Goal: Task Accomplishment & Management: Manage account settings

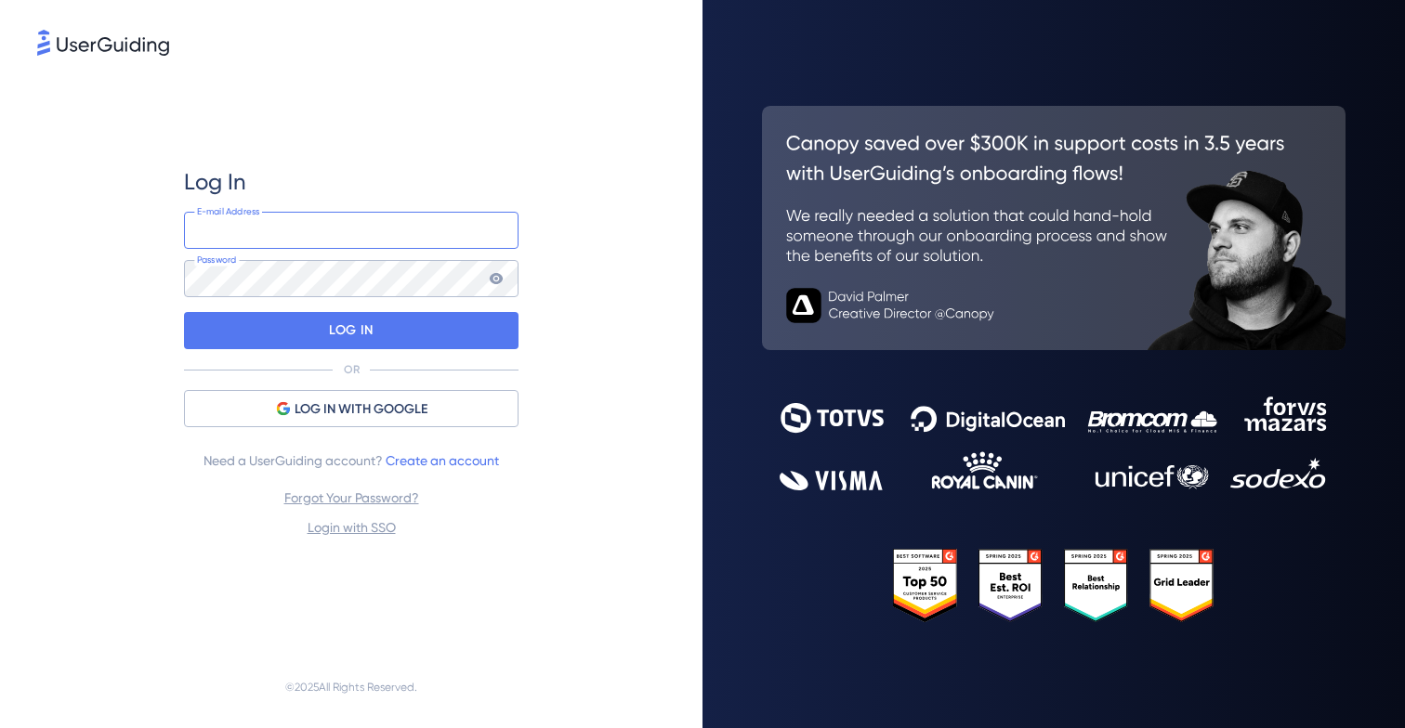
click at [315, 217] on input "email" at bounding box center [351, 230] width 334 height 37
type input "[EMAIL_ADDRESS][DOMAIN_NAME]"
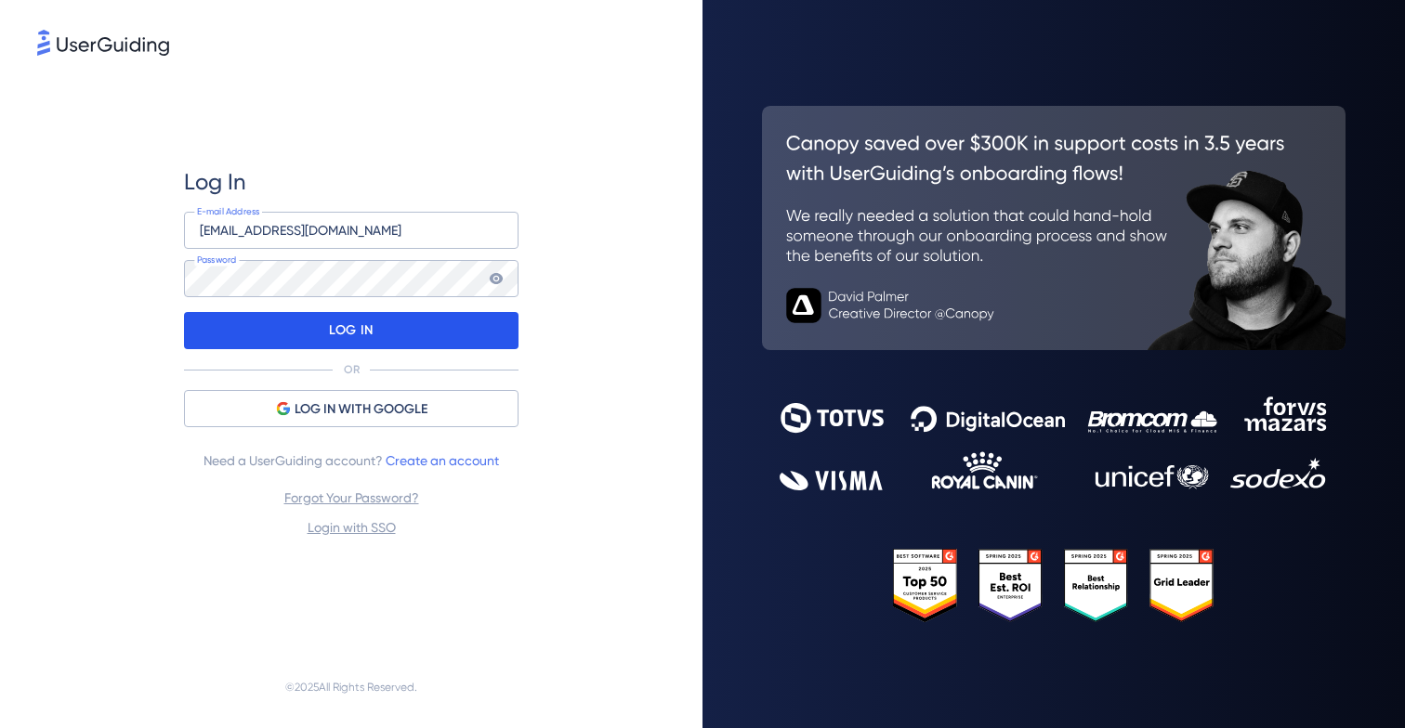
click at [430, 329] on div "LOG IN" at bounding box center [351, 330] width 334 height 37
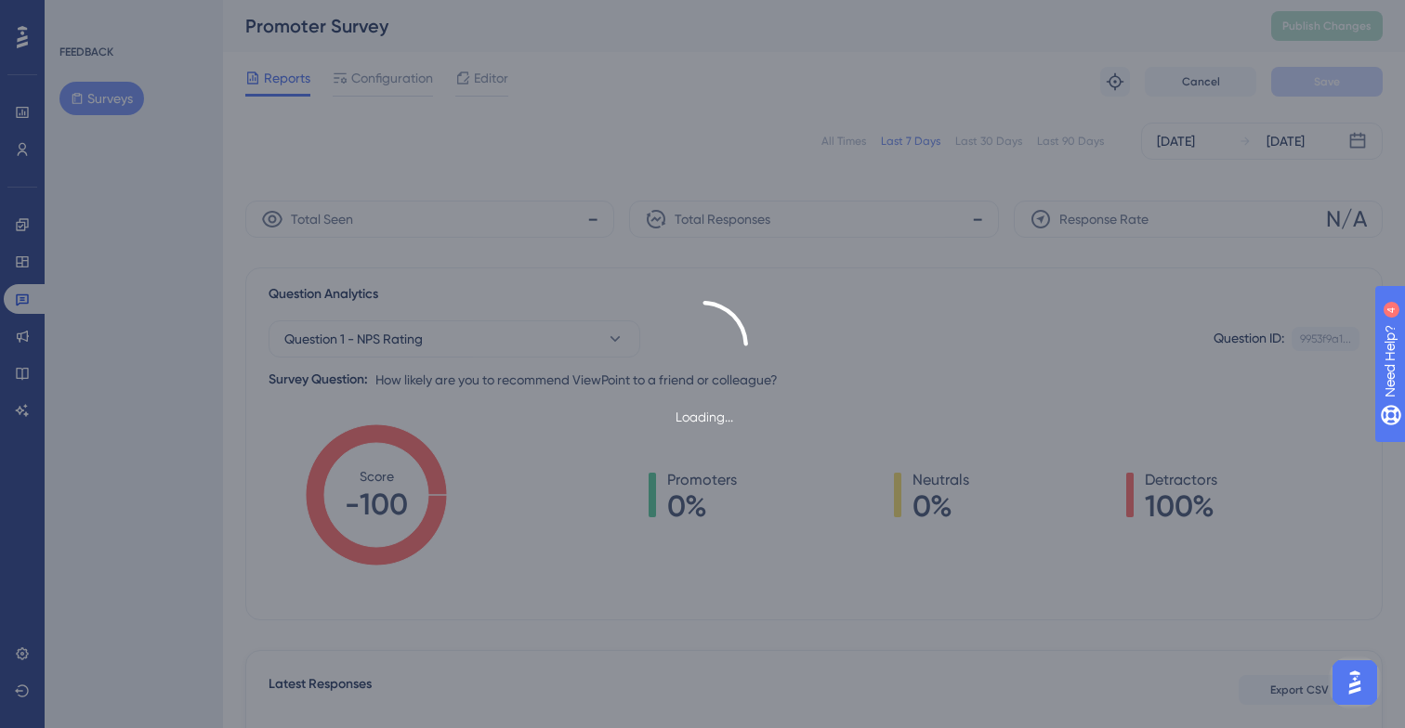
click at [22, 267] on div "Loading..." at bounding box center [702, 364] width 1405 height 728
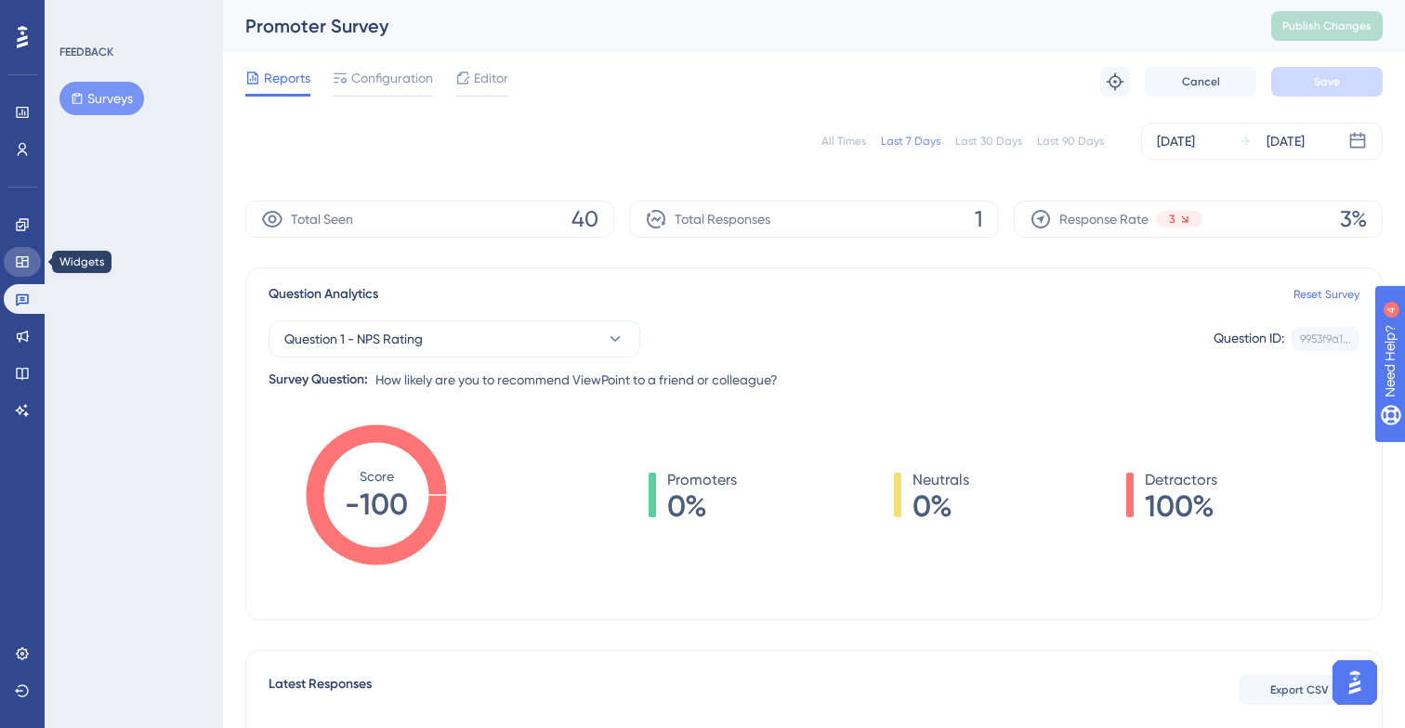
click at [21, 258] on icon at bounding box center [22, 261] width 12 height 11
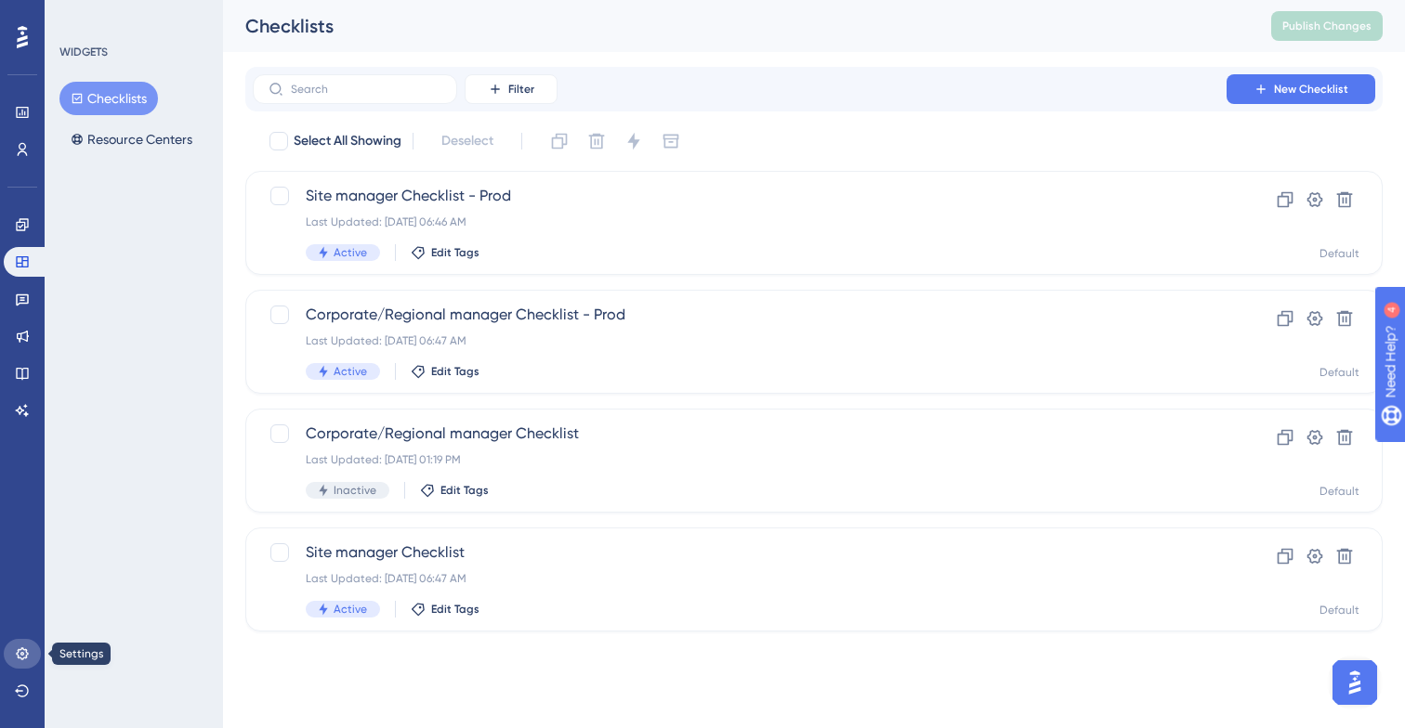
click at [22, 651] on icon at bounding box center [22, 654] width 15 height 15
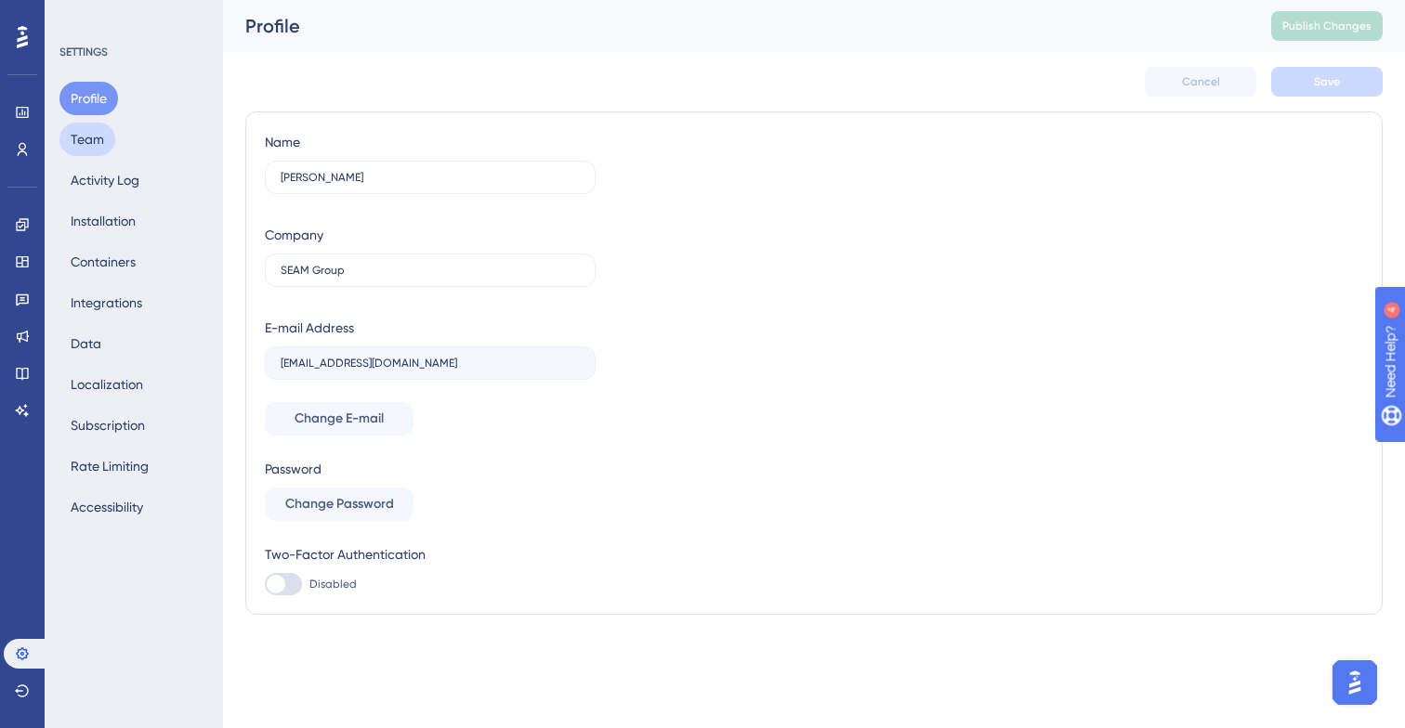
click at [87, 144] on button "Team" at bounding box center [87, 139] width 56 height 33
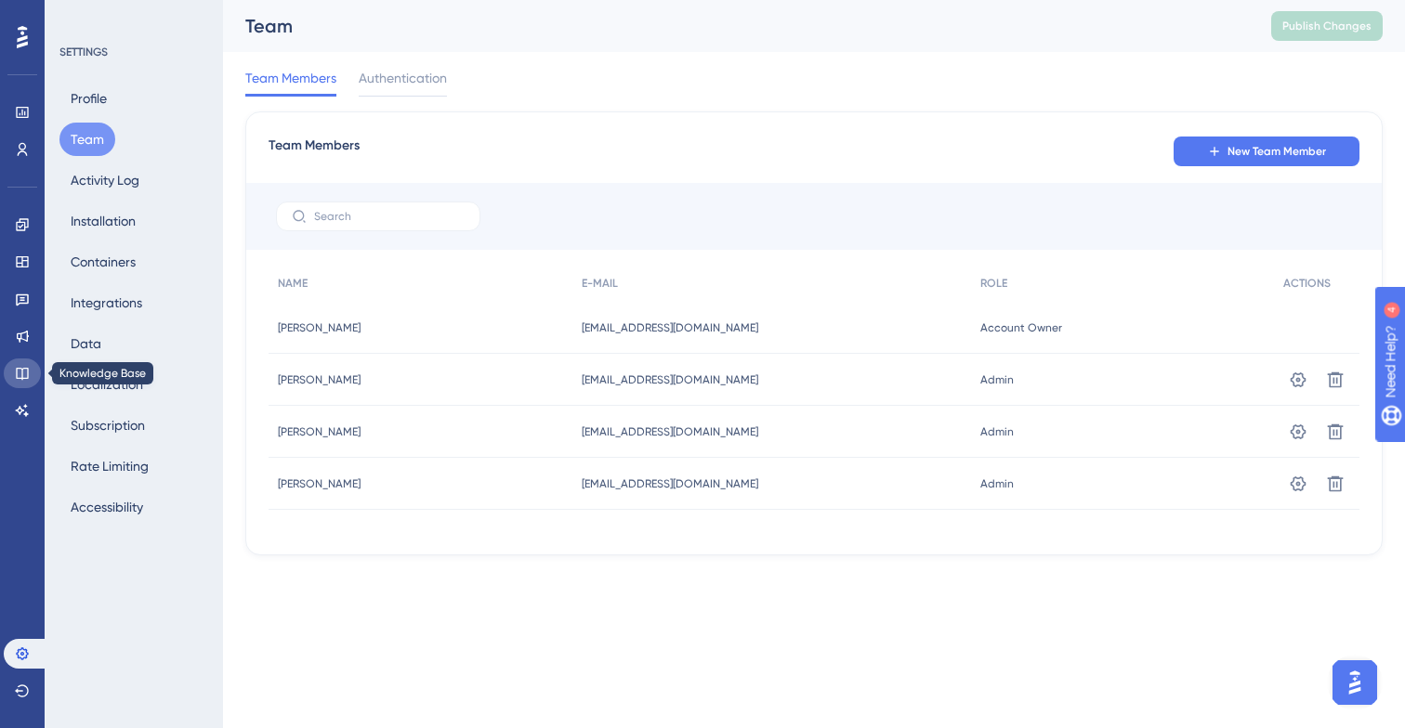
click at [16, 371] on icon at bounding box center [22, 374] width 12 height 12
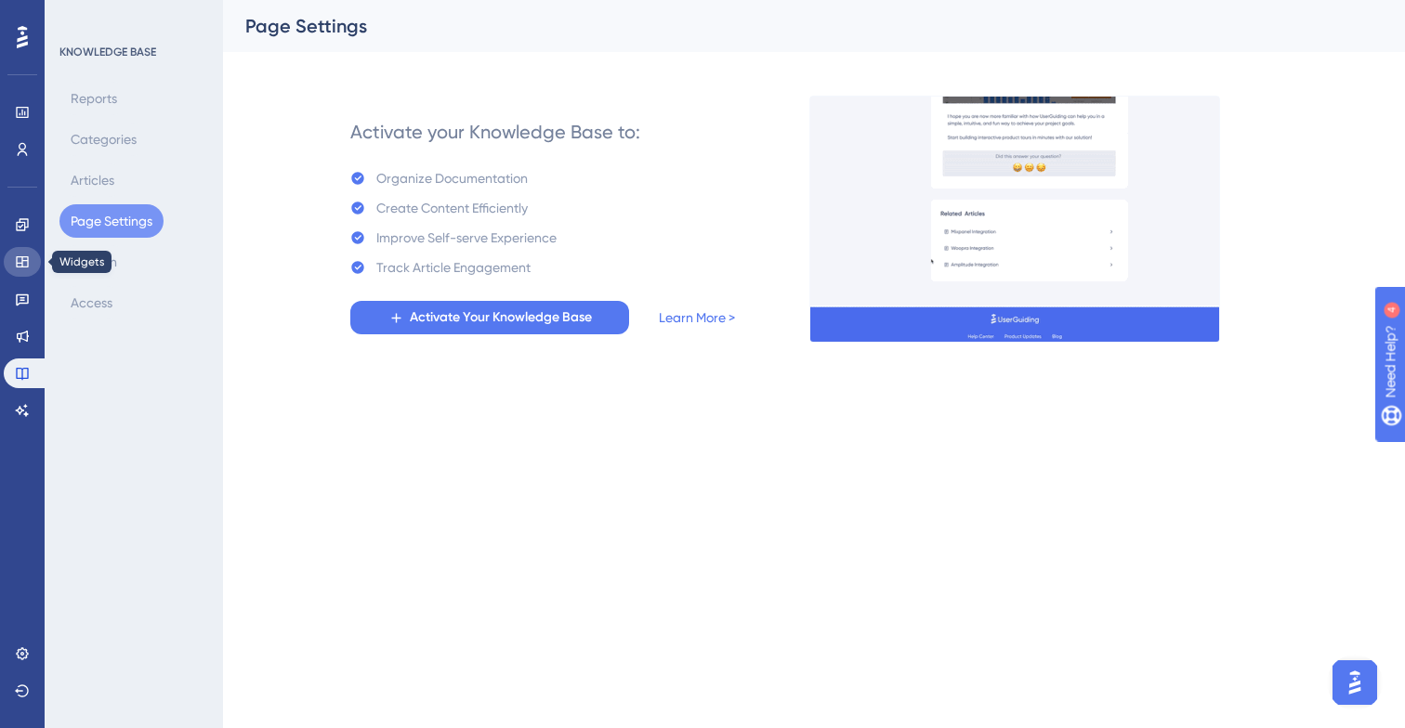
click at [20, 259] on icon at bounding box center [22, 262] width 15 height 15
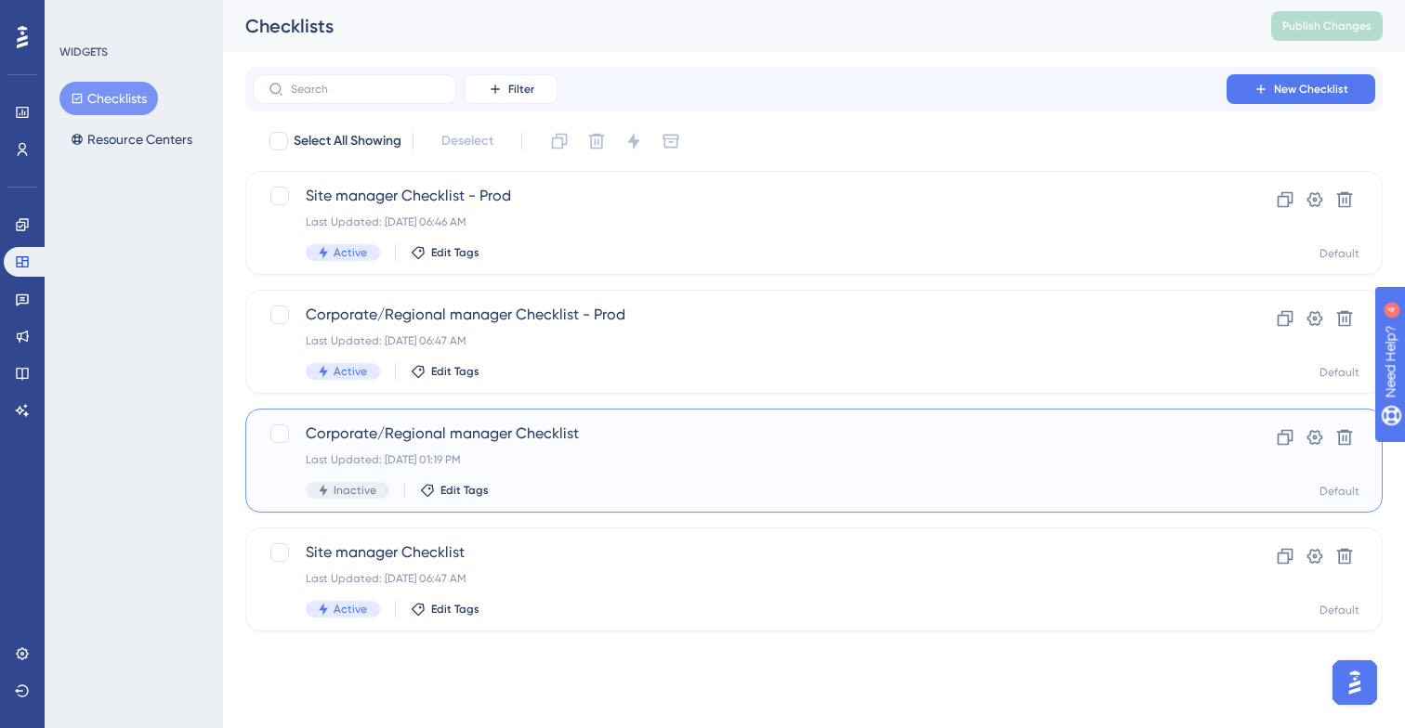
click at [553, 442] on span "Corporate/Regional manager Checklist" at bounding box center [740, 434] width 868 height 22
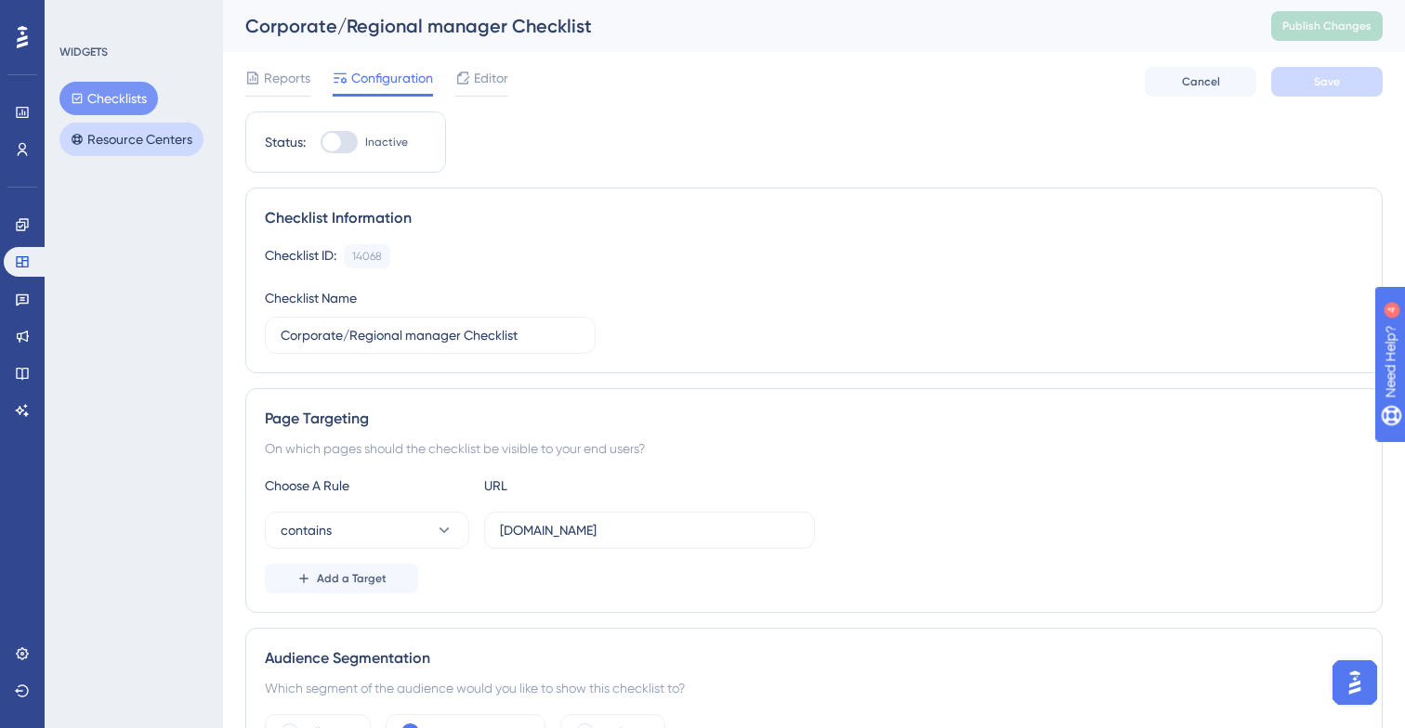
click at [136, 138] on button "Resource Centers" at bounding box center [131, 139] width 144 height 33
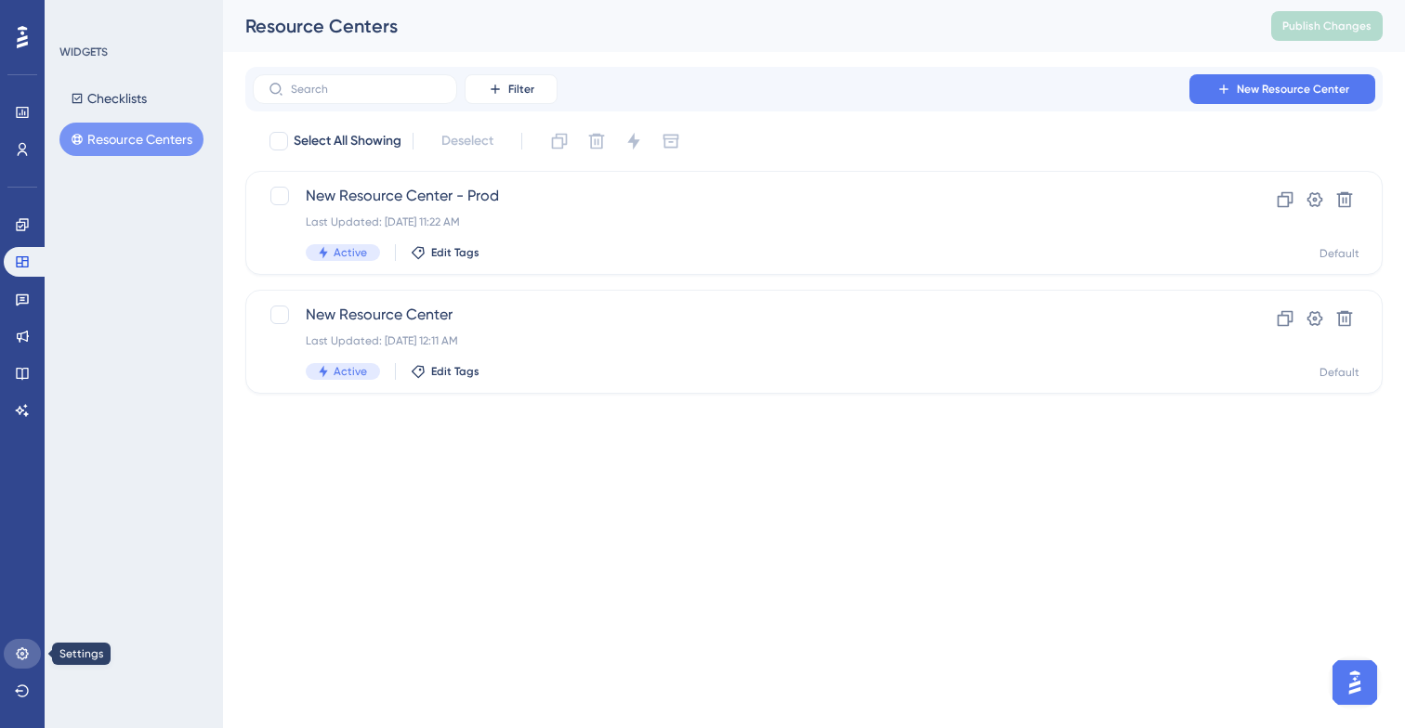
click at [21, 651] on icon at bounding box center [22, 654] width 15 height 15
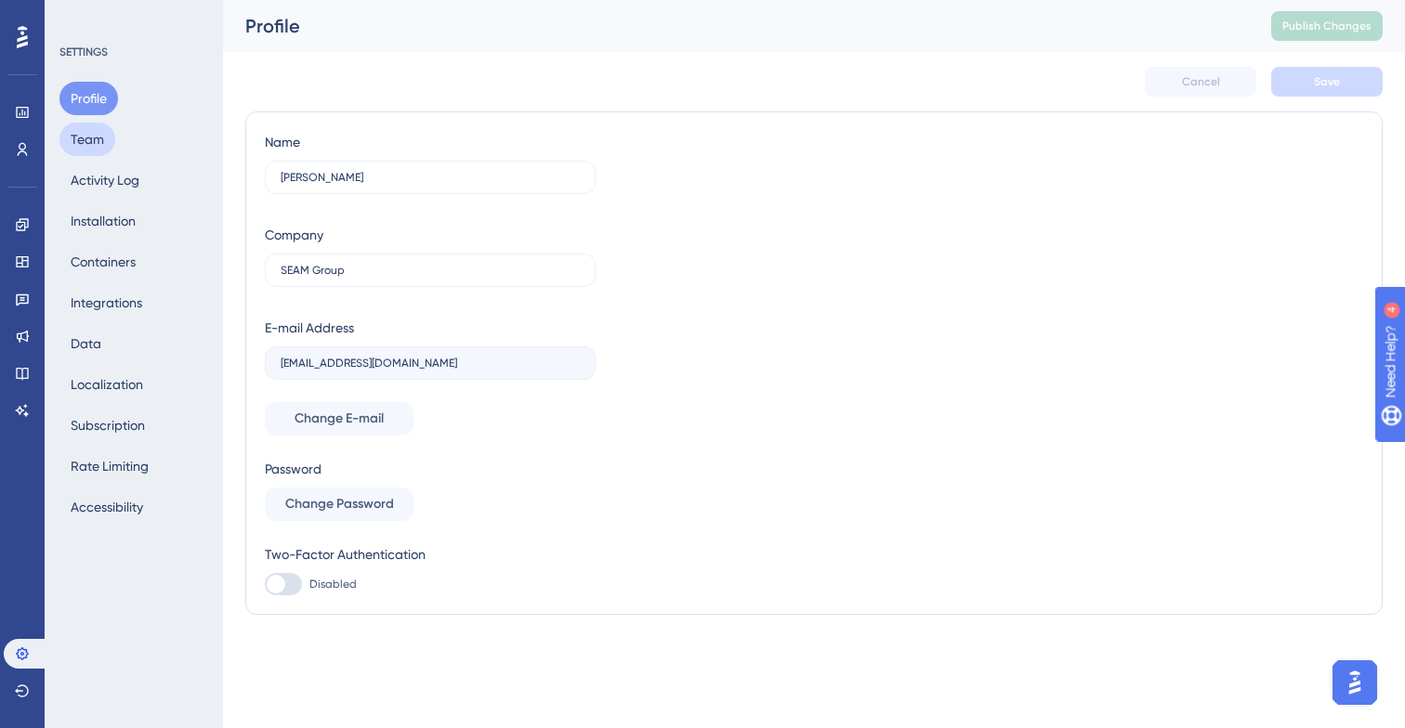
click at [99, 146] on button "Team" at bounding box center [87, 139] width 56 height 33
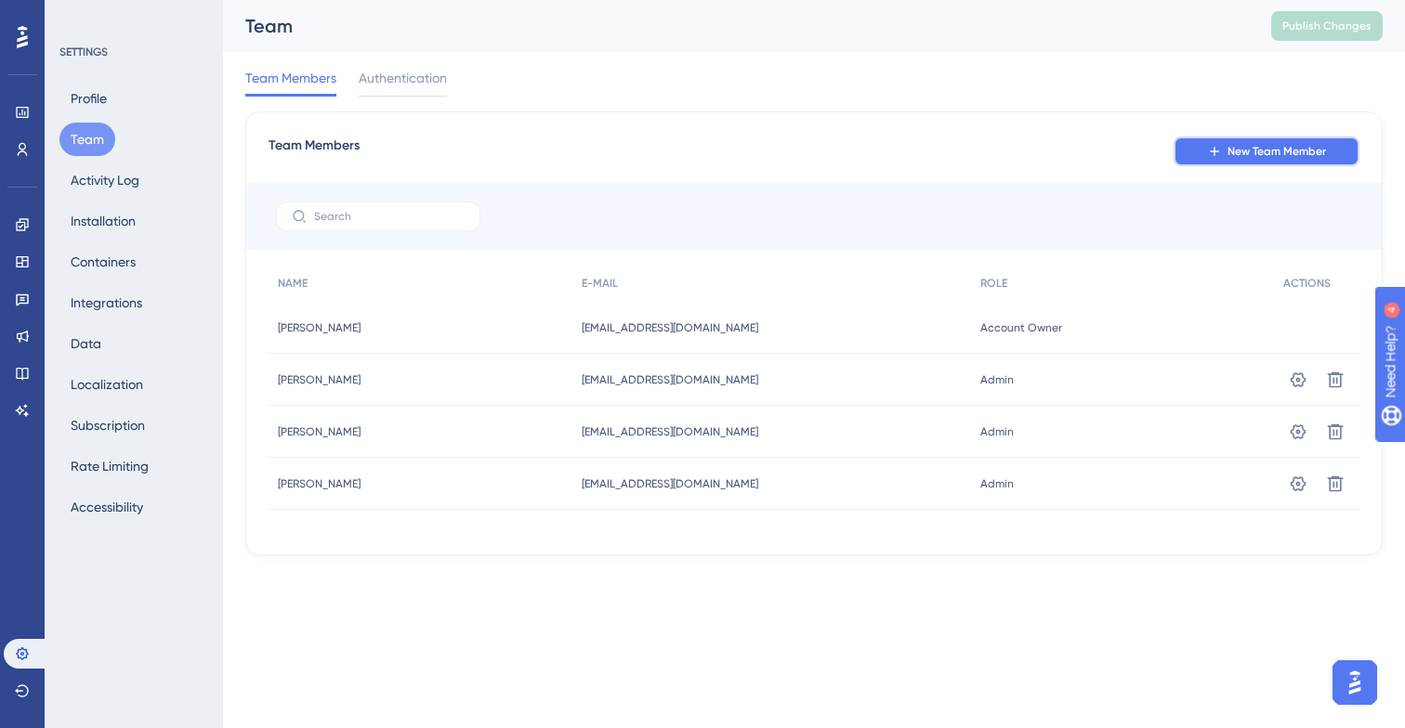
click at [1239, 155] on span "New Team Member" at bounding box center [1276, 151] width 98 height 15
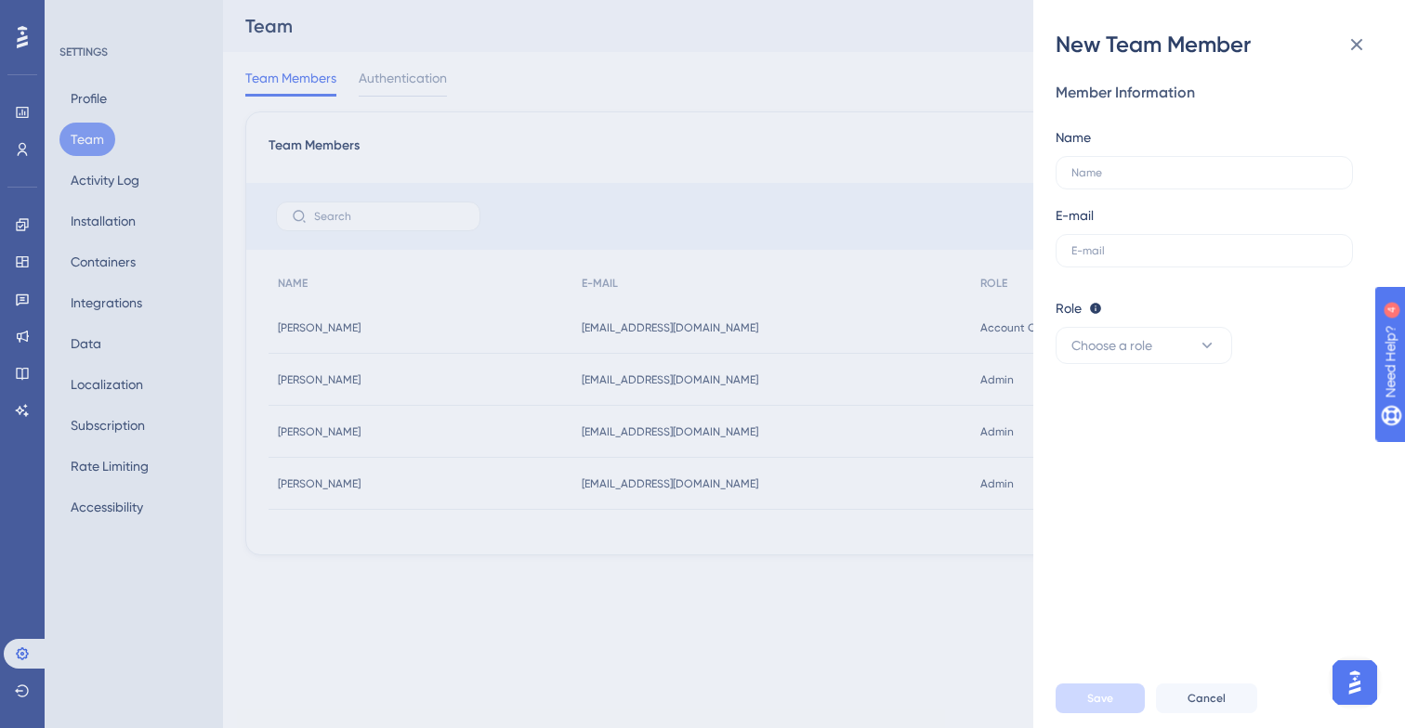
click at [21, 226] on div "New Team Member Member Information Name E-mail Role Editor: Create & edit mater…" at bounding box center [702, 364] width 1405 height 728
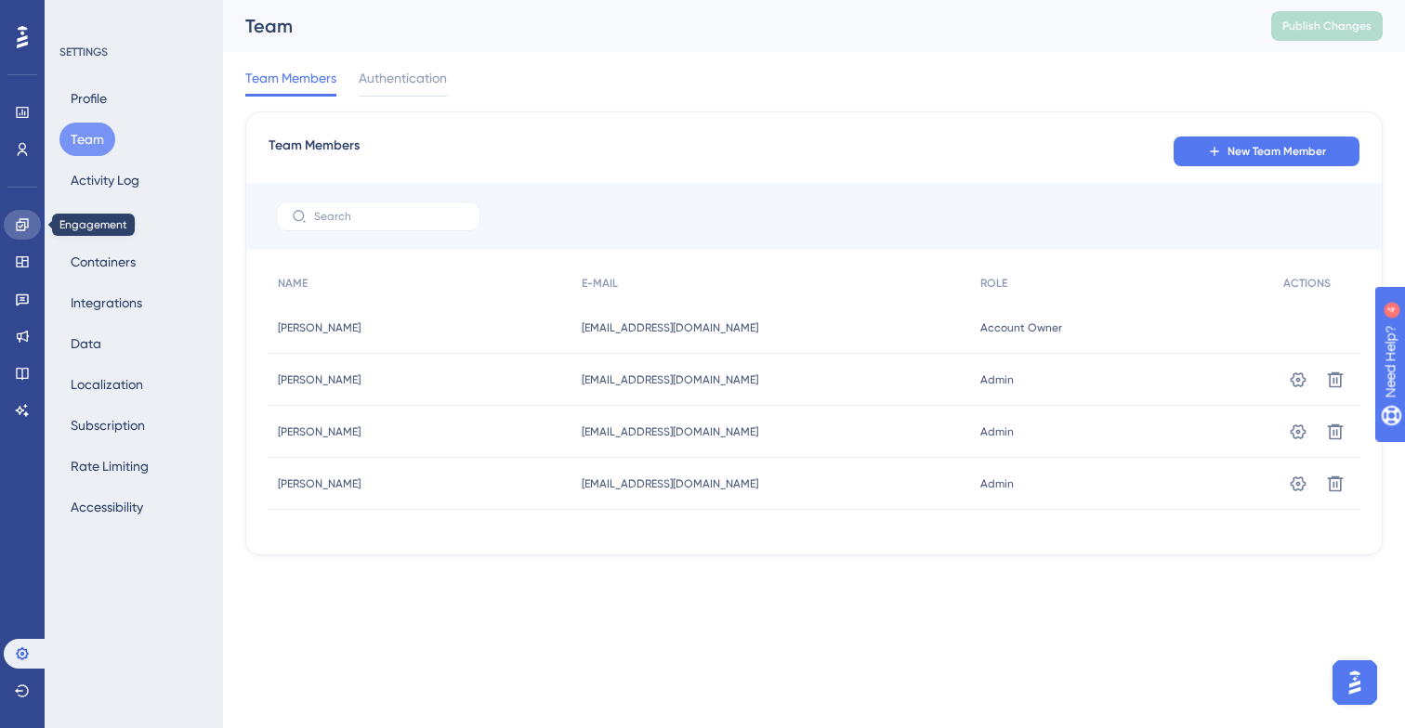
click at [23, 228] on icon at bounding box center [22, 224] width 15 height 15
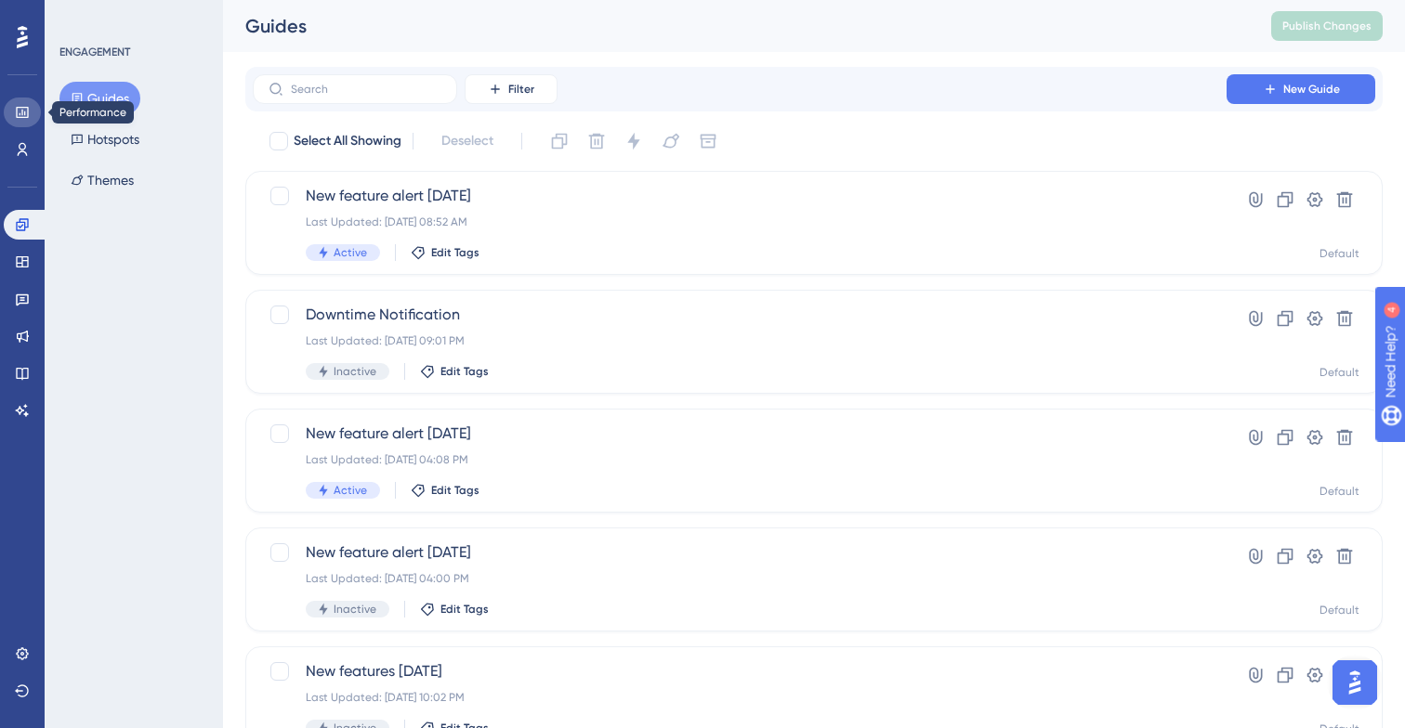
click at [25, 118] on icon at bounding box center [22, 112] width 15 height 15
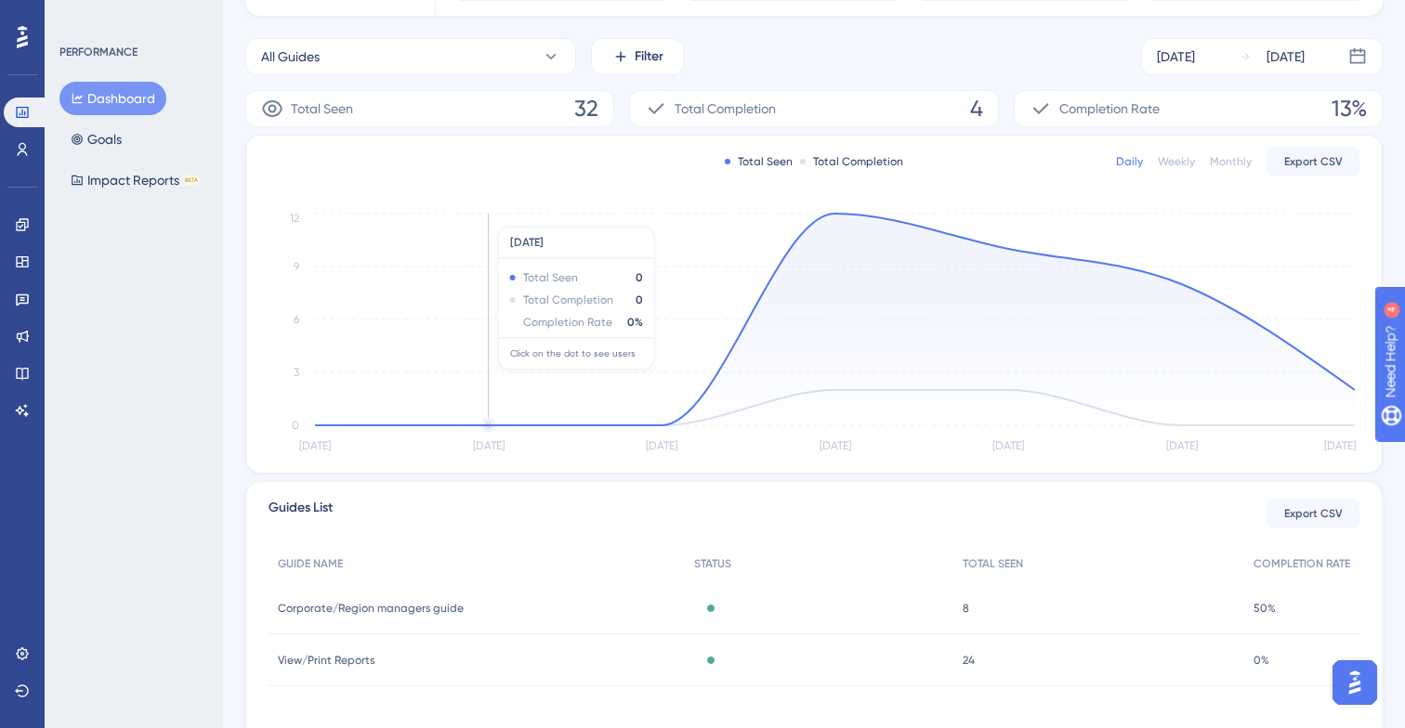
scroll to position [322, 0]
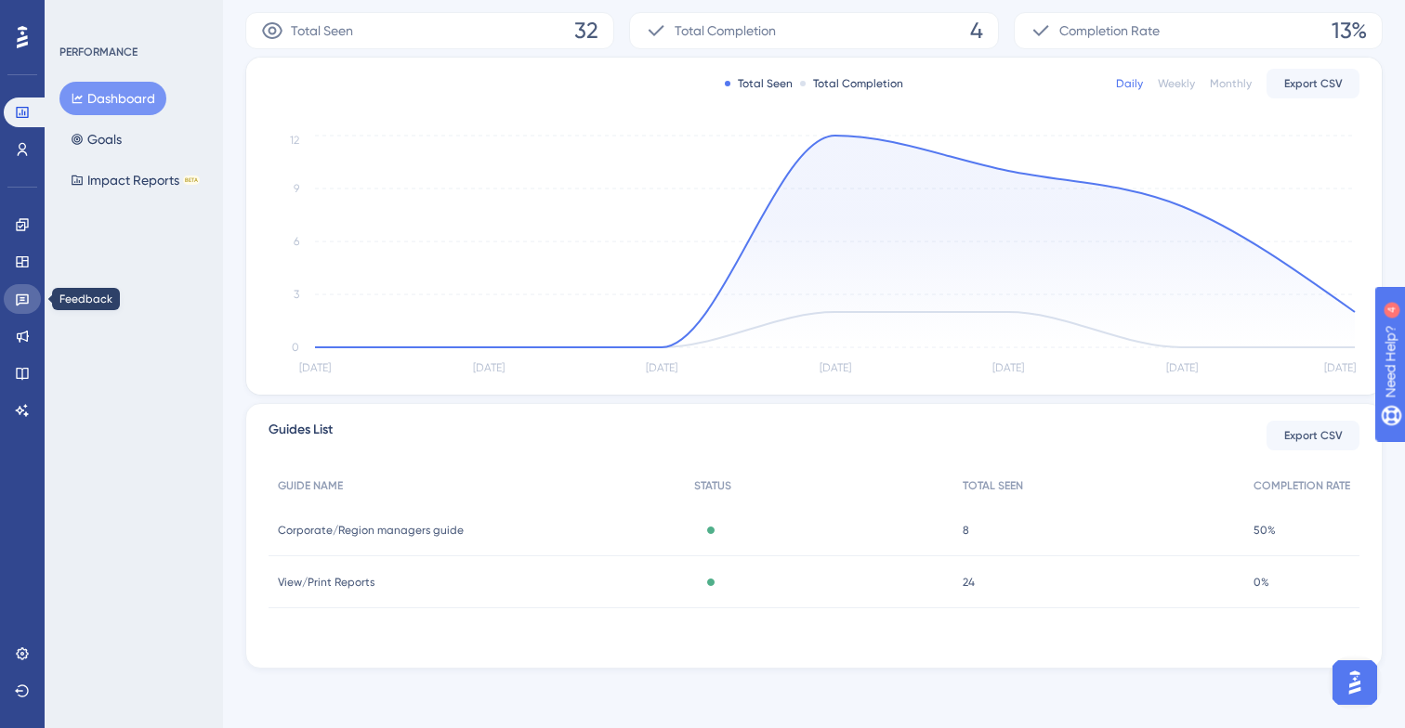
click at [22, 288] on link at bounding box center [22, 299] width 37 height 30
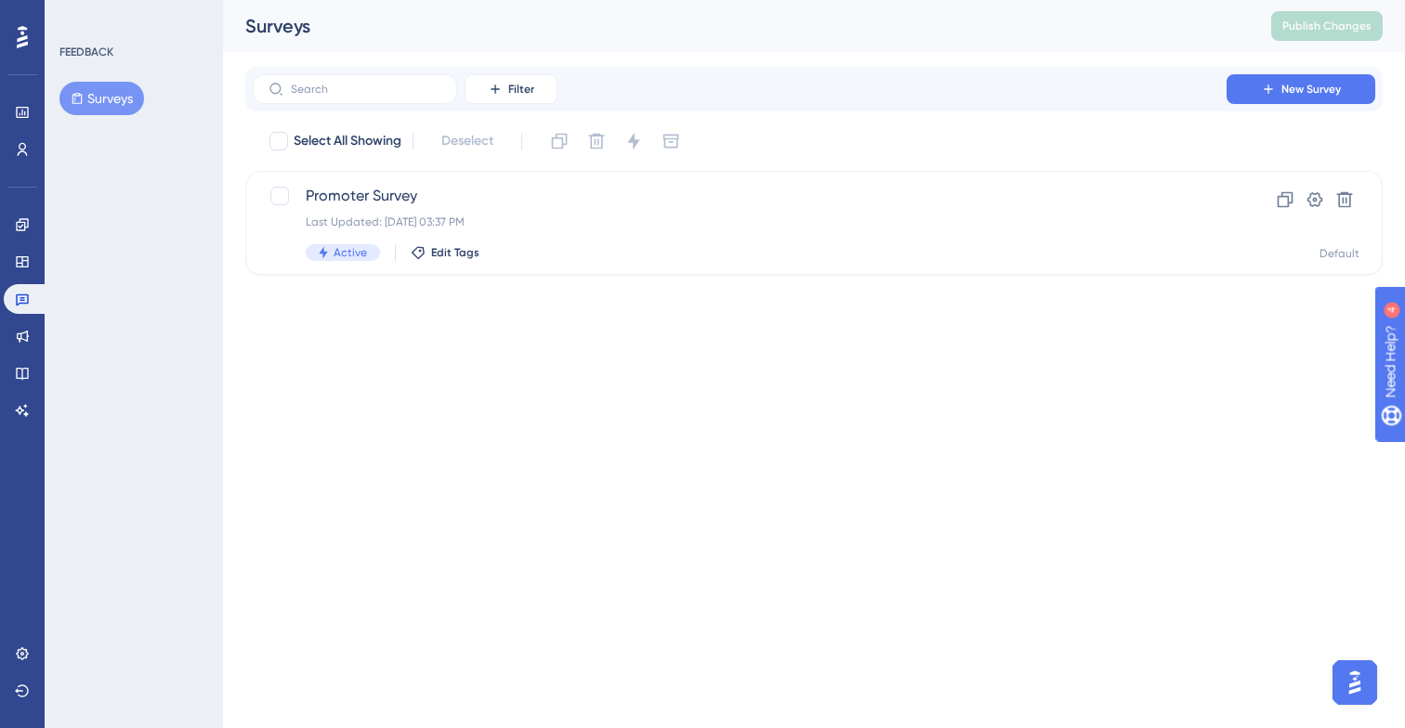
click at [633, 165] on div "Select All Showing Deselect Promoter Survey Last Updated: [DATE] 03:37 PM Activ…" at bounding box center [813, 200] width 1137 height 149
click at [618, 195] on span "Promoter Survey" at bounding box center [740, 196] width 868 height 22
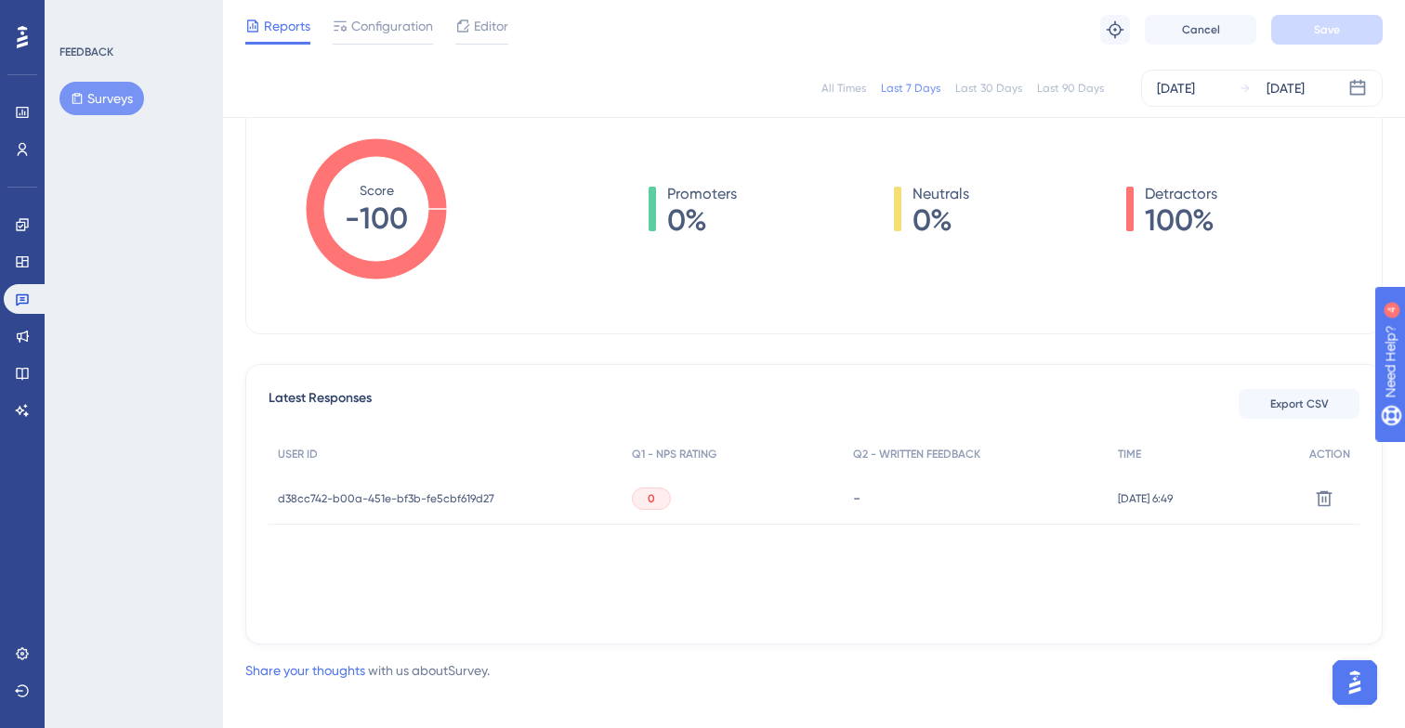
scroll to position [292, 0]
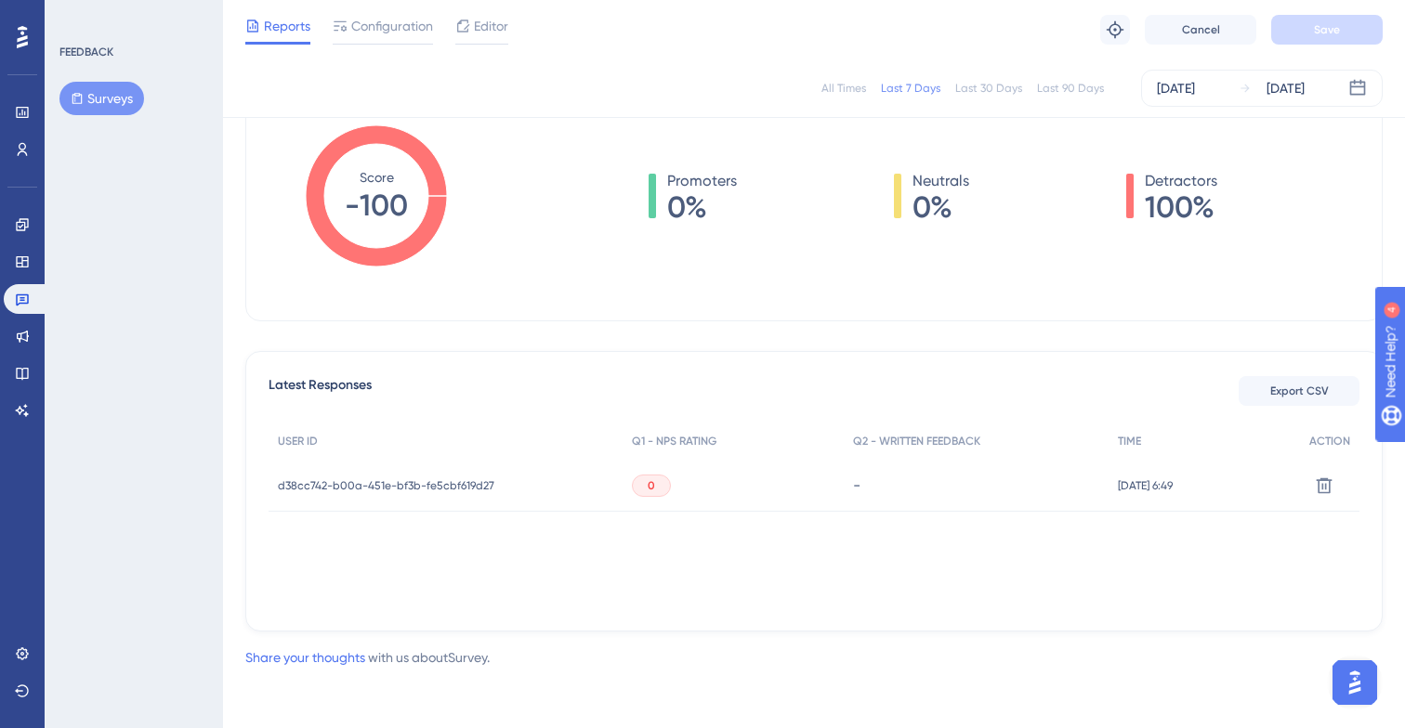
click at [645, 488] on div "0" at bounding box center [651, 486] width 39 height 22
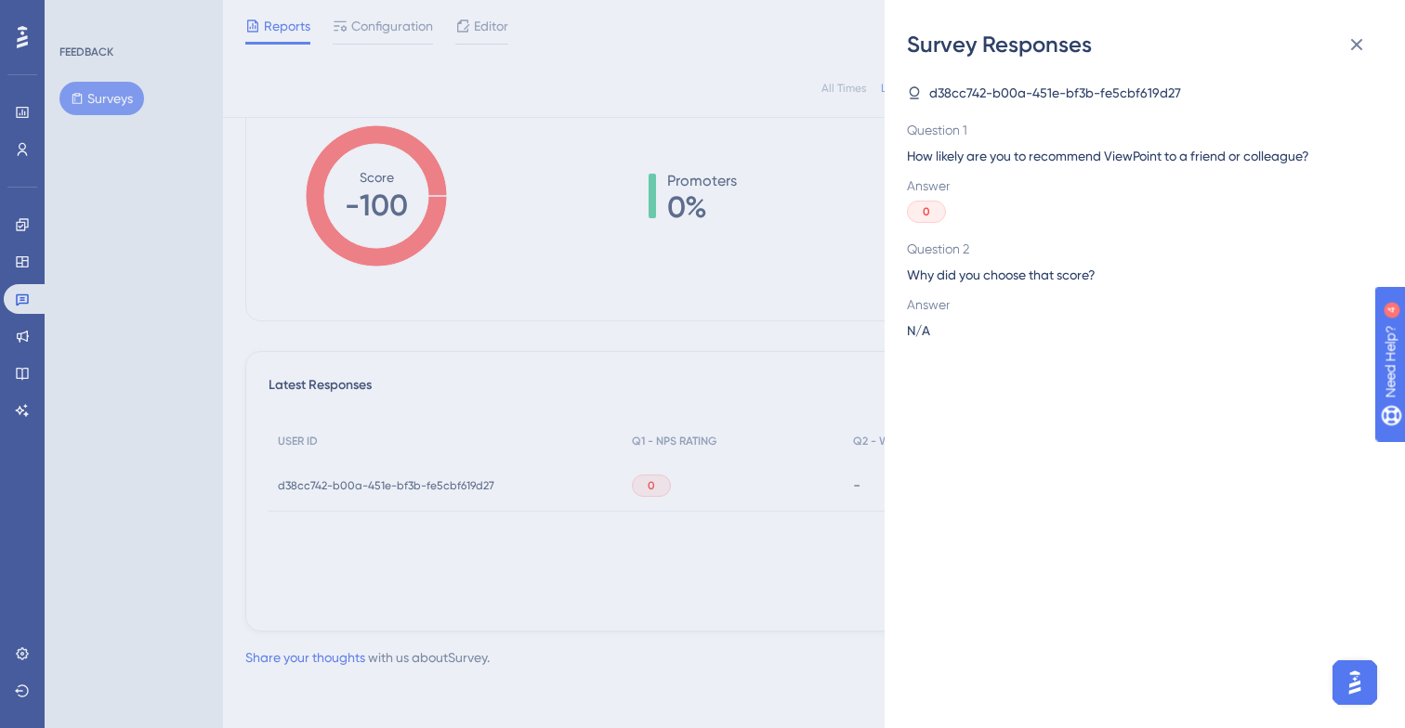
click at [646, 507] on div "Survey Responses d38cc742-b00a-451e-bf3b-fe5cbf619d27 Question 1 How likely are…" at bounding box center [702, 364] width 1405 height 728
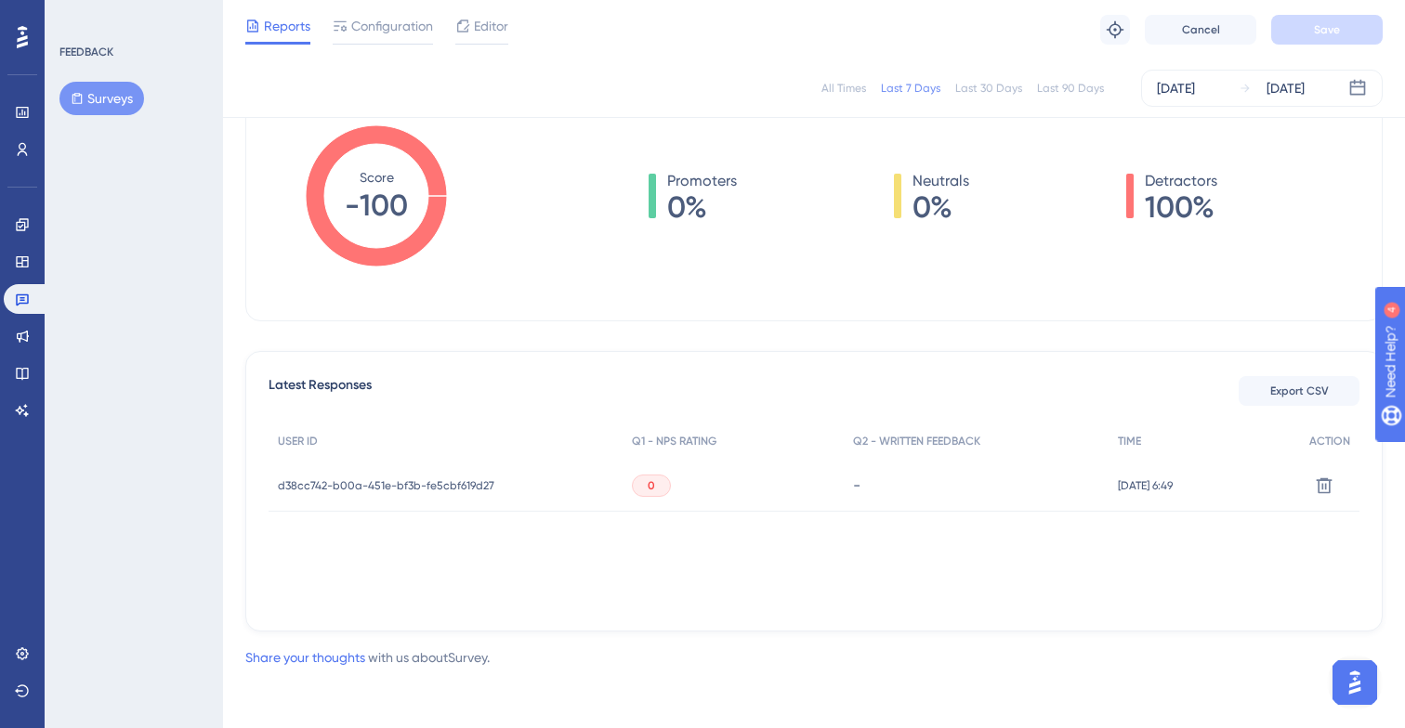
click at [462, 488] on span "d38cc742-b00a-451e-bf3b-fe5cbf619d27" at bounding box center [386, 485] width 216 height 15
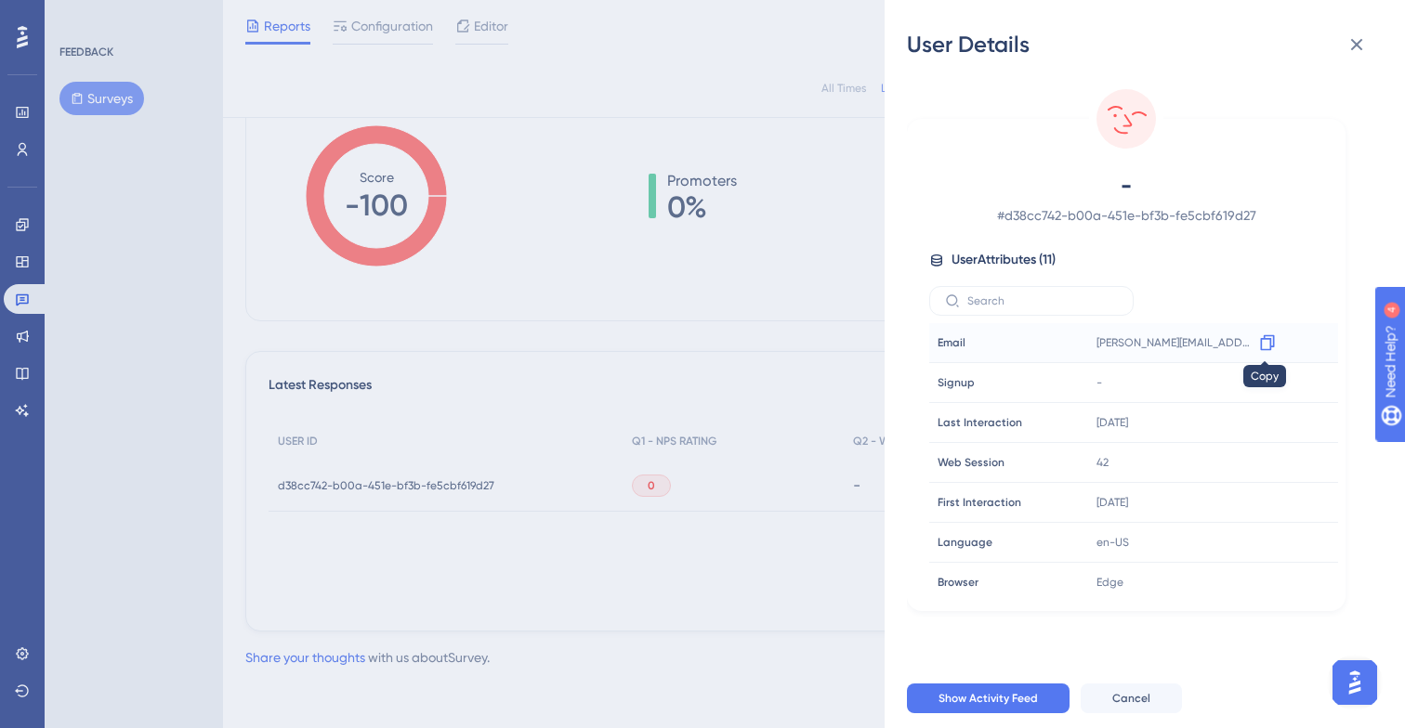
click at [1265, 345] on icon at bounding box center [1267, 343] width 19 height 19
